Goal: Find specific page/section: Find specific page/section

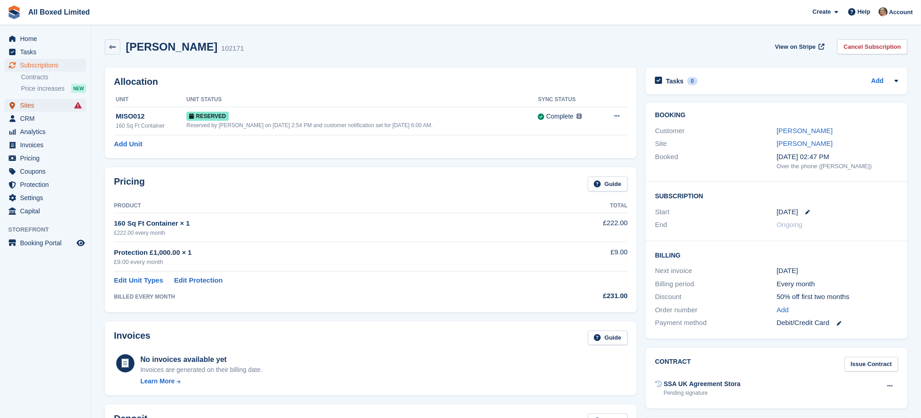
drag, startPoint x: 0, startPoint y: 0, endPoint x: 22, endPoint y: 102, distance: 104.4
click at [22, 102] on span "Sites" at bounding box center [47, 105] width 55 height 13
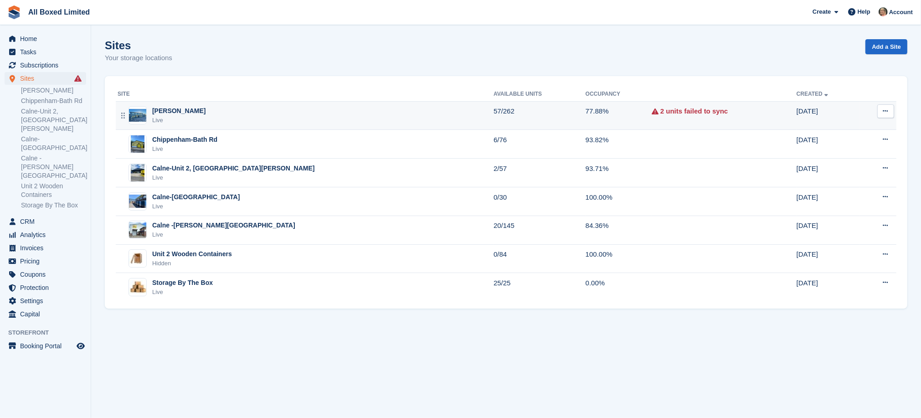
click at [206, 113] on div "[PERSON_NAME]" at bounding box center [178, 111] width 53 height 10
